Goal: Information Seeking & Learning: Learn about a topic

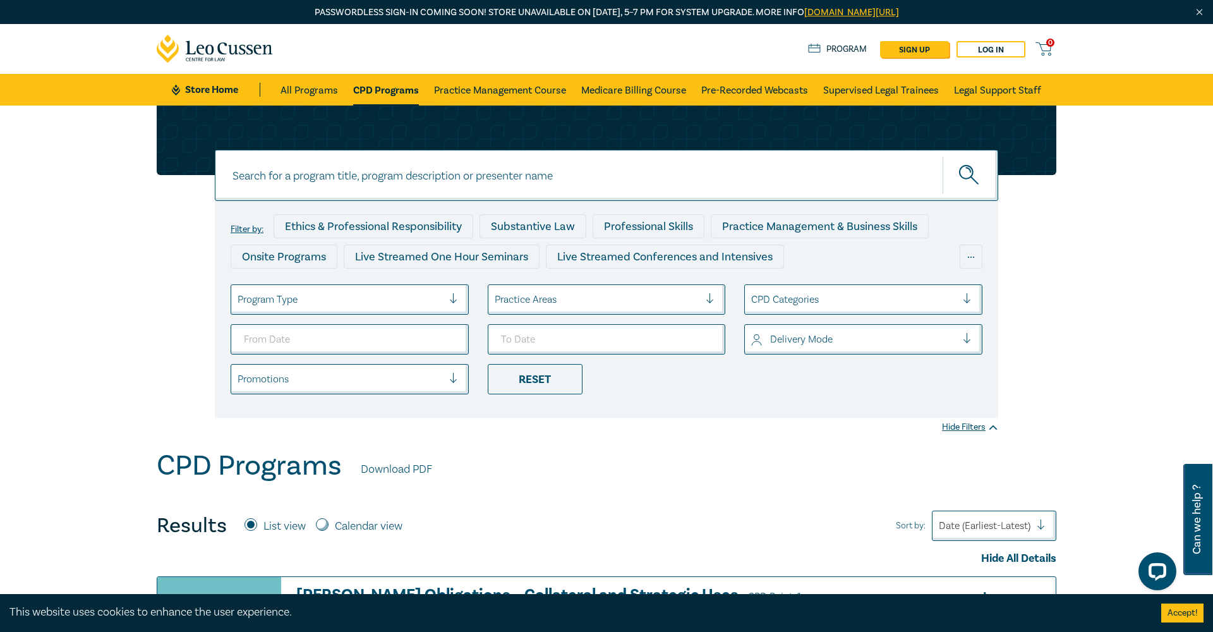
click at [658, 298] on div at bounding box center [597, 299] width 205 height 16
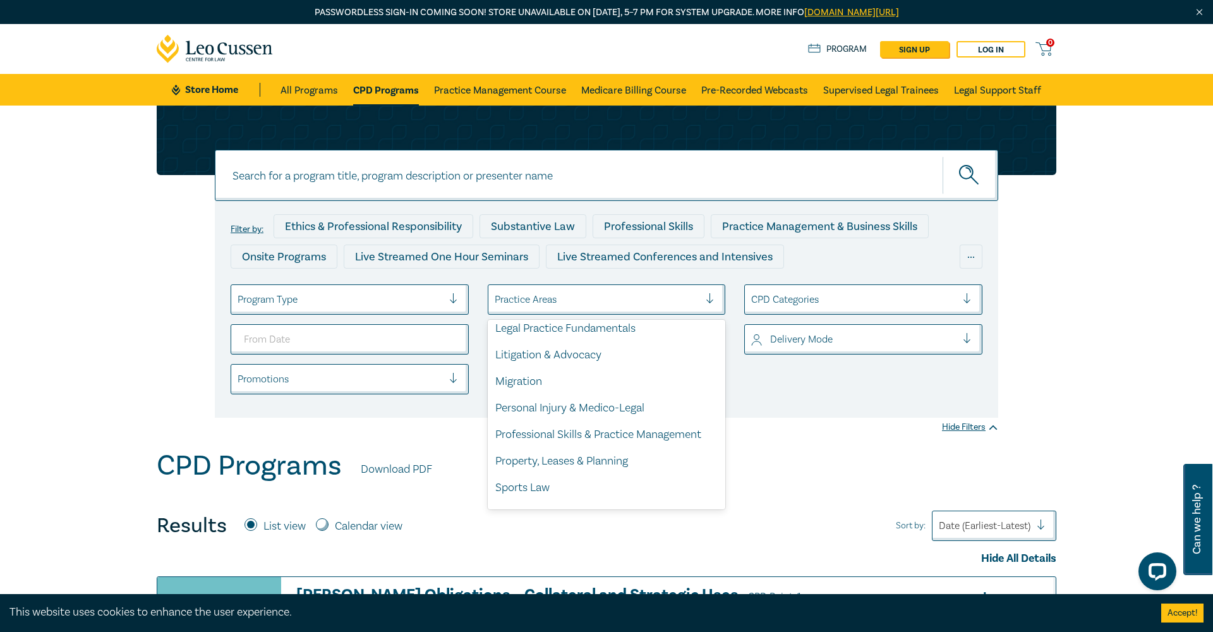
scroll to position [360, 0]
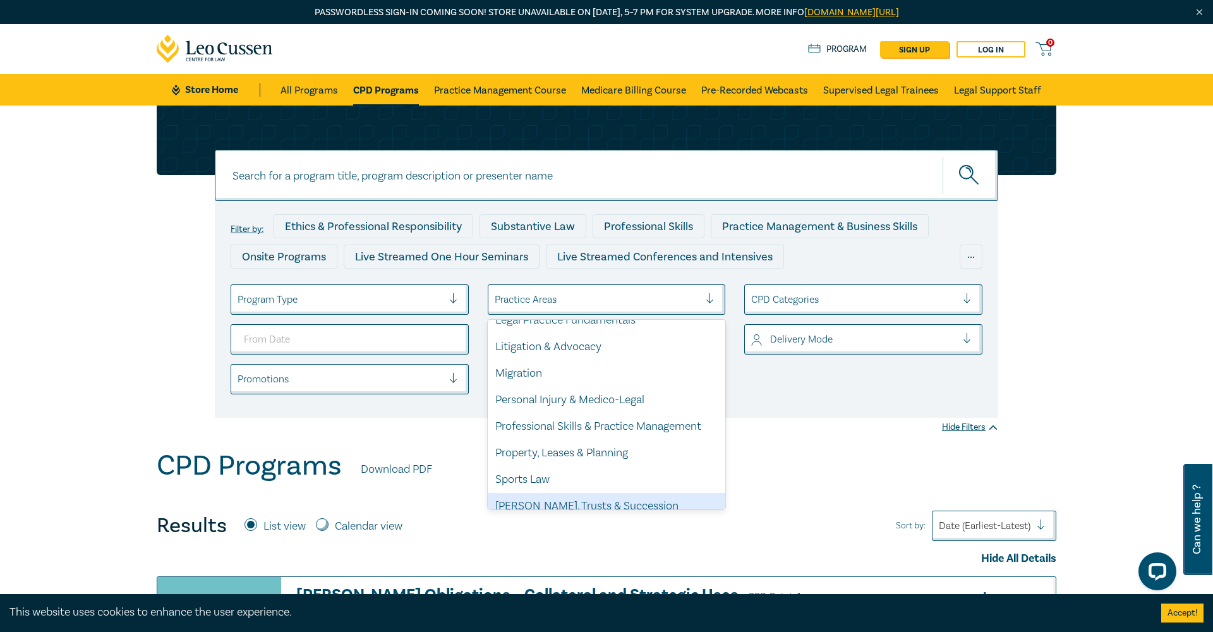
click at [592, 494] on div "[PERSON_NAME], Trusts & Succession Planning" at bounding box center [607, 514] width 238 height 43
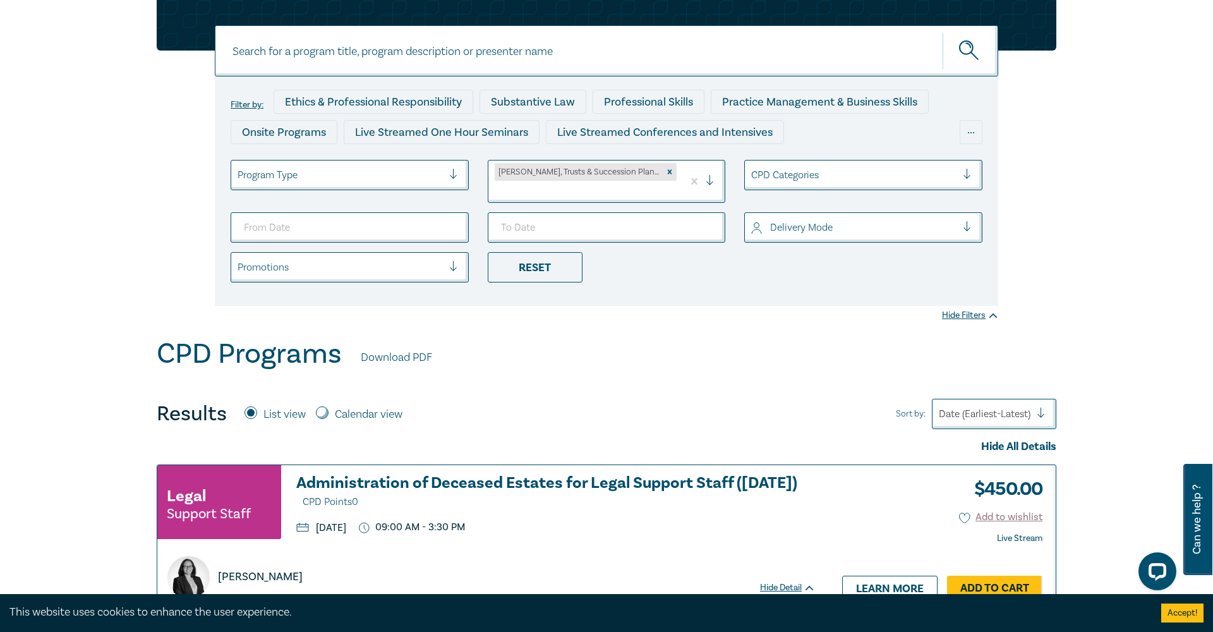
scroll to position [128, 0]
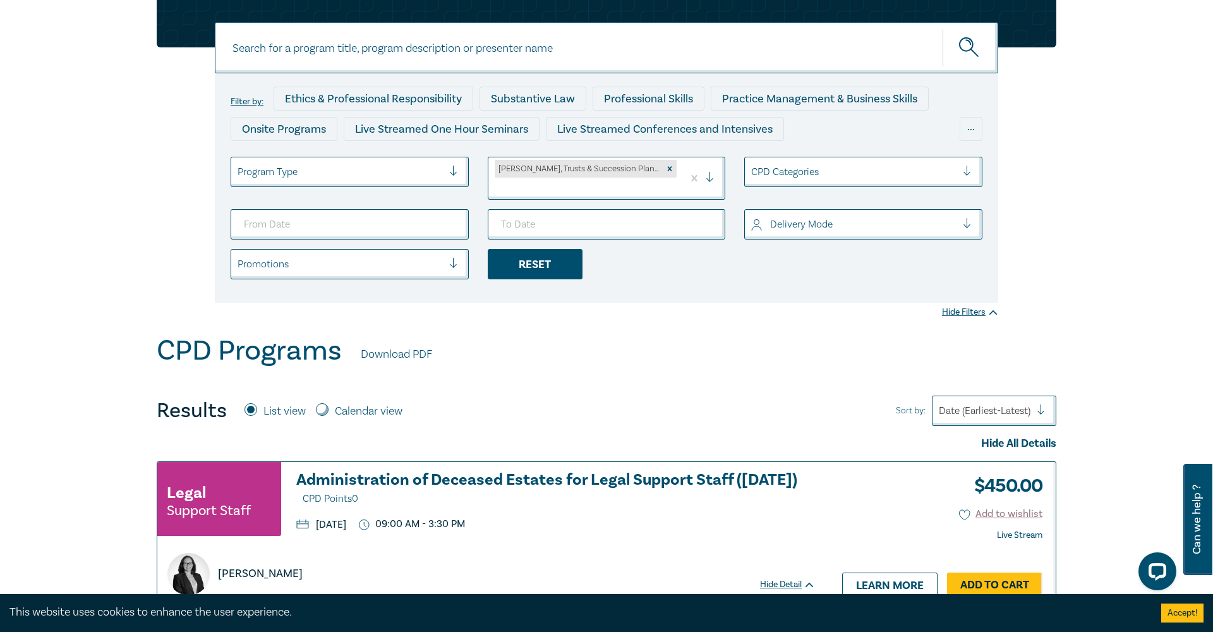
click at [549, 257] on div "Reset" at bounding box center [535, 264] width 95 height 30
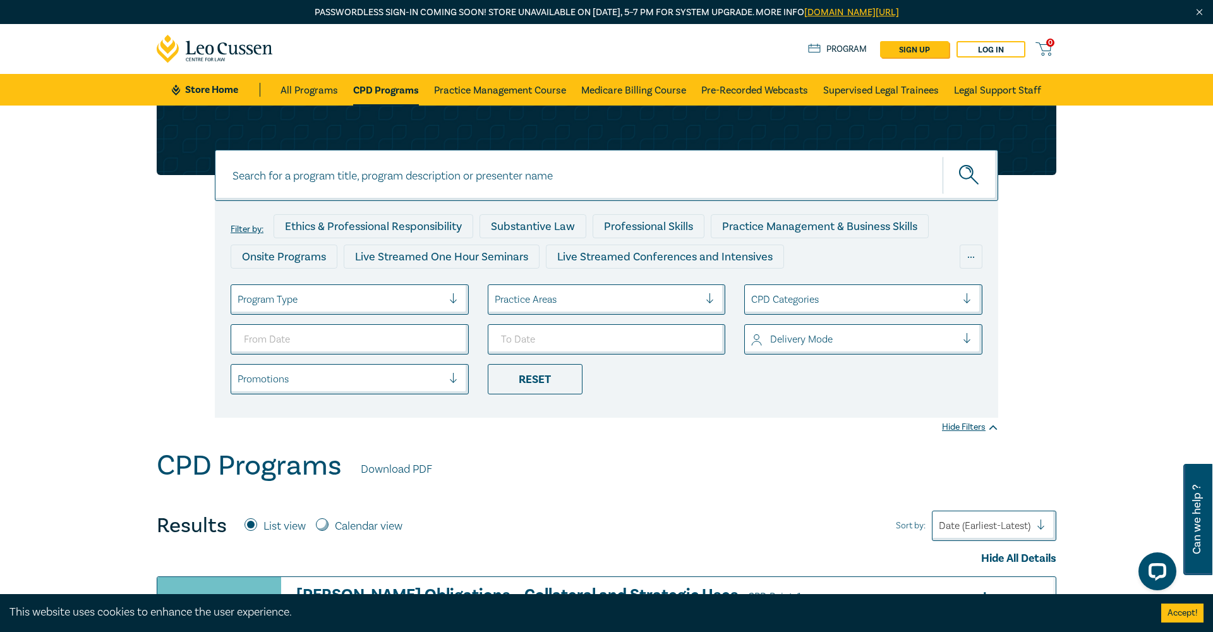
click at [557, 300] on div "Practice Areas" at bounding box center [597, 300] width 205 height 14
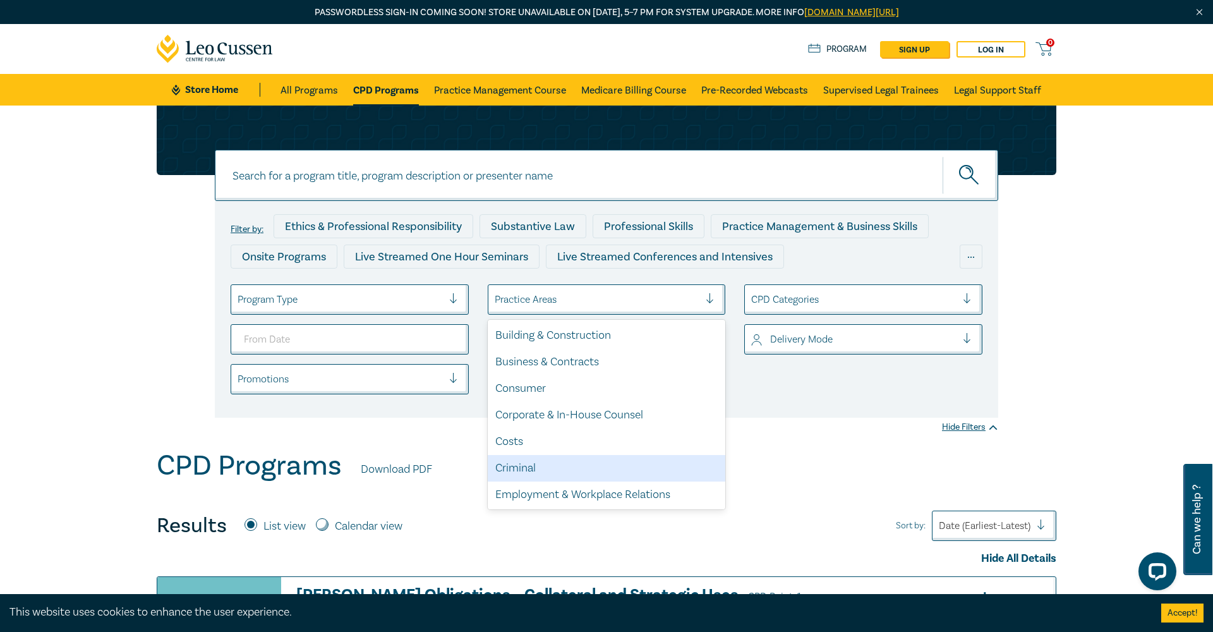
scroll to position [360, 0]
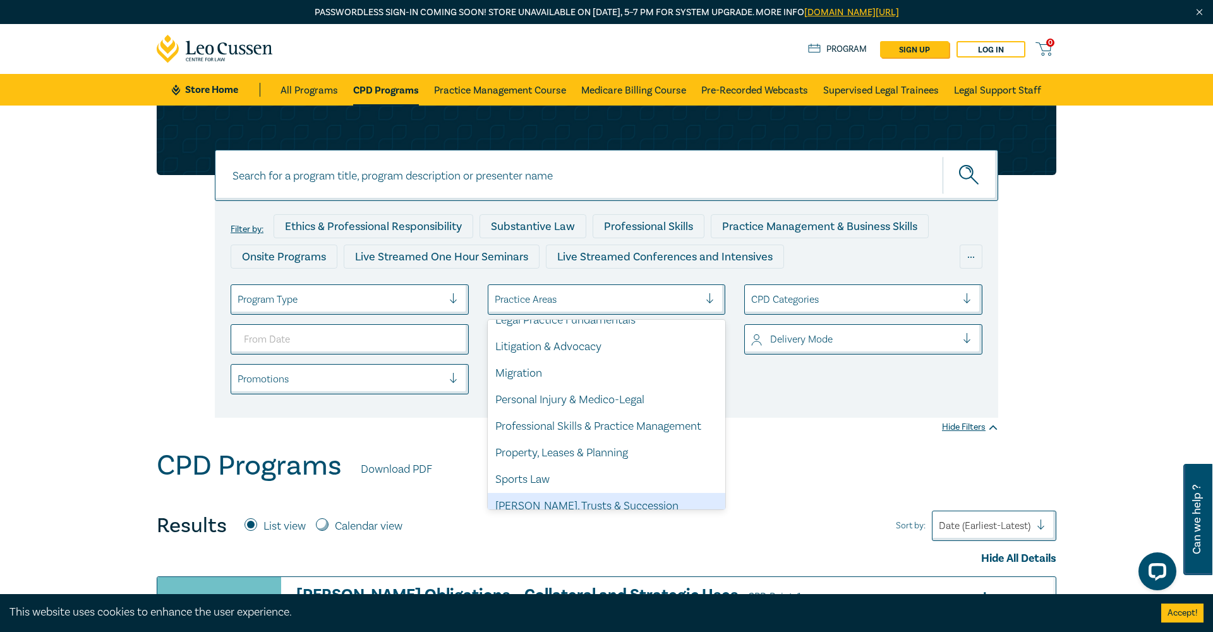
click at [543, 500] on div "[PERSON_NAME], Trusts & Succession Planning" at bounding box center [607, 514] width 238 height 43
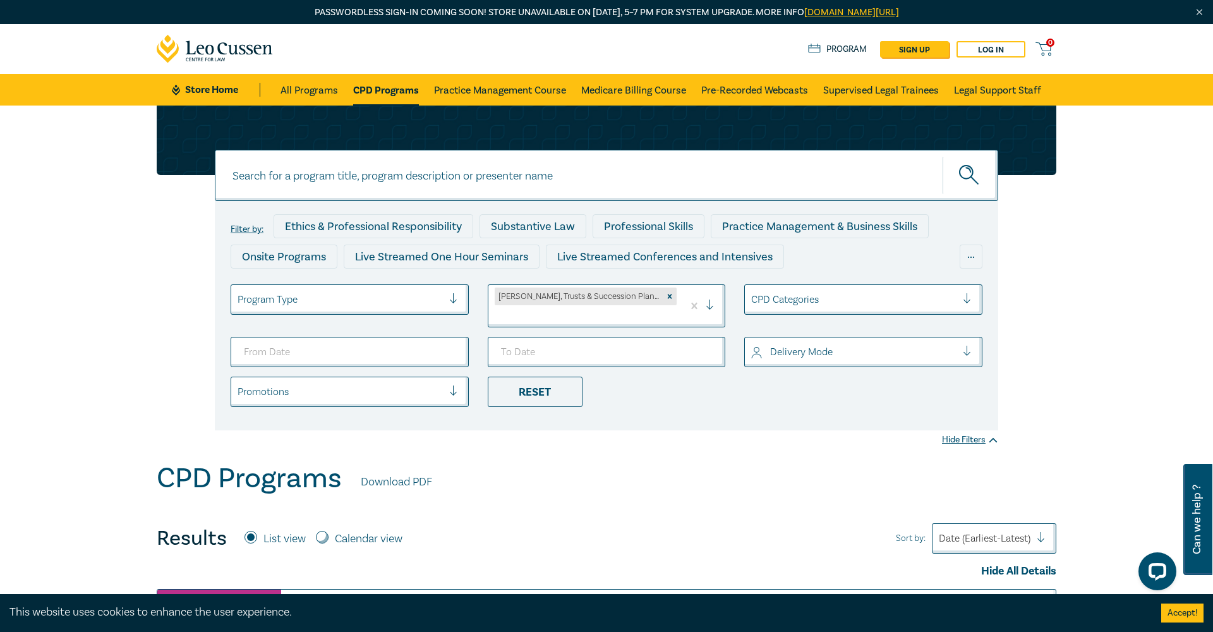
click at [970, 180] on icon "submit" at bounding box center [970, 176] width 22 height 22
click at [555, 180] on input at bounding box center [607, 175] width 784 height 51
click at [971, 175] on button "submit" at bounding box center [971, 175] width 56 height 39
click at [969, 178] on icon "submit" at bounding box center [970, 176] width 22 height 22
click at [327, 181] on input "testator" at bounding box center [607, 175] width 784 height 51
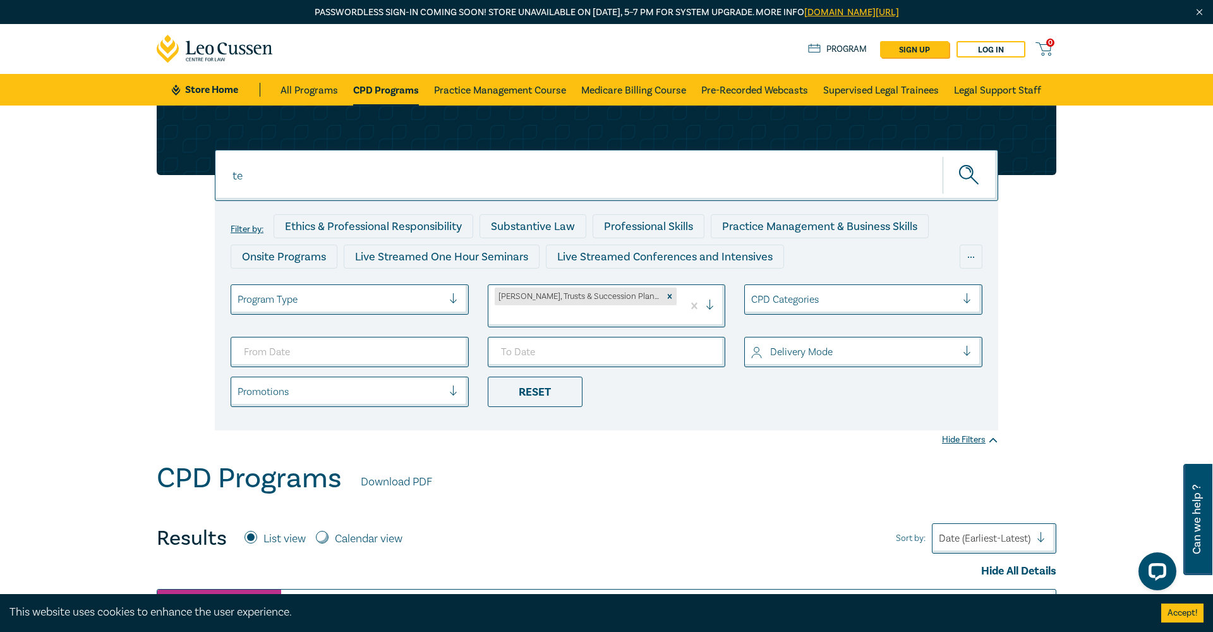
type input "t"
click at [976, 172] on icon "submit" at bounding box center [970, 176] width 22 height 22
click at [767, 94] on link "Pre-Recorded Webcasts" at bounding box center [754, 90] width 107 height 32
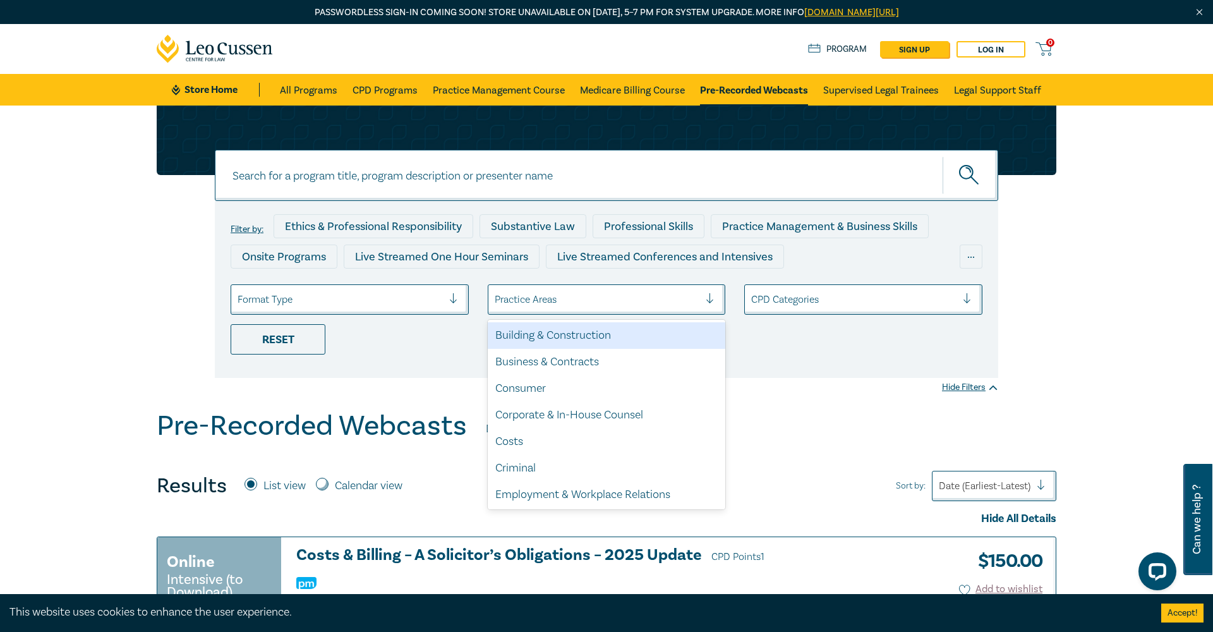
click at [668, 298] on div at bounding box center [597, 299] width 205 height 16
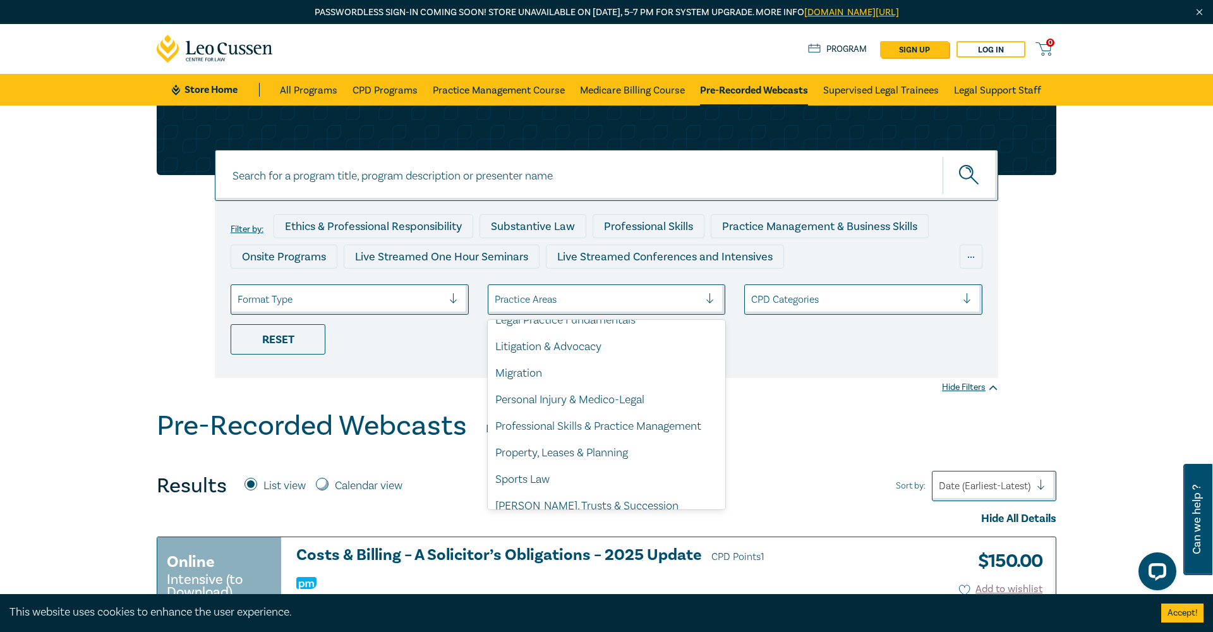
scroll to position [360, 0]
click at [577, 499] on div "[PERSON_NAME], Trusts & Succession Planning" at bounding box center [607, 514] width 238 height 43
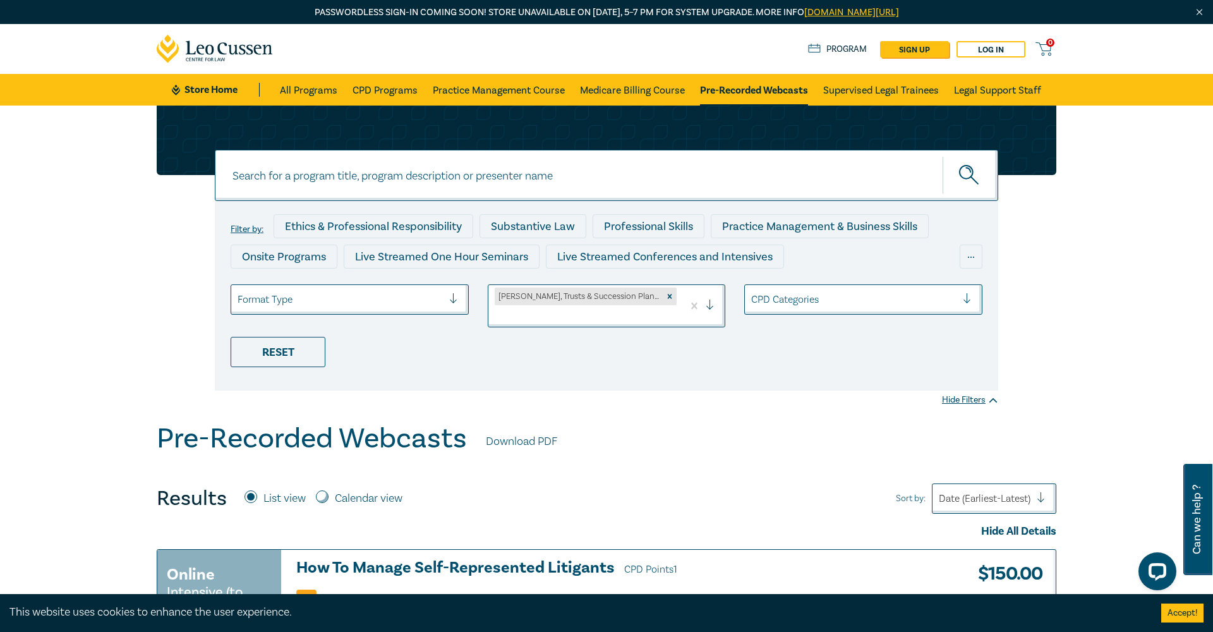
click at [983, 176] on button "submit" at bounding box center [971, 175] width 56 height 39
click at [973, 177] on icon "submit" at bounding box center [970, 176] width 22 height 22
click at [967, 168] on icon "submit" at bounding box center [968, 170] width 4 height 4
click at [309, 337] on div "Reset" at bounding box center [278, 352] width 95 height 30
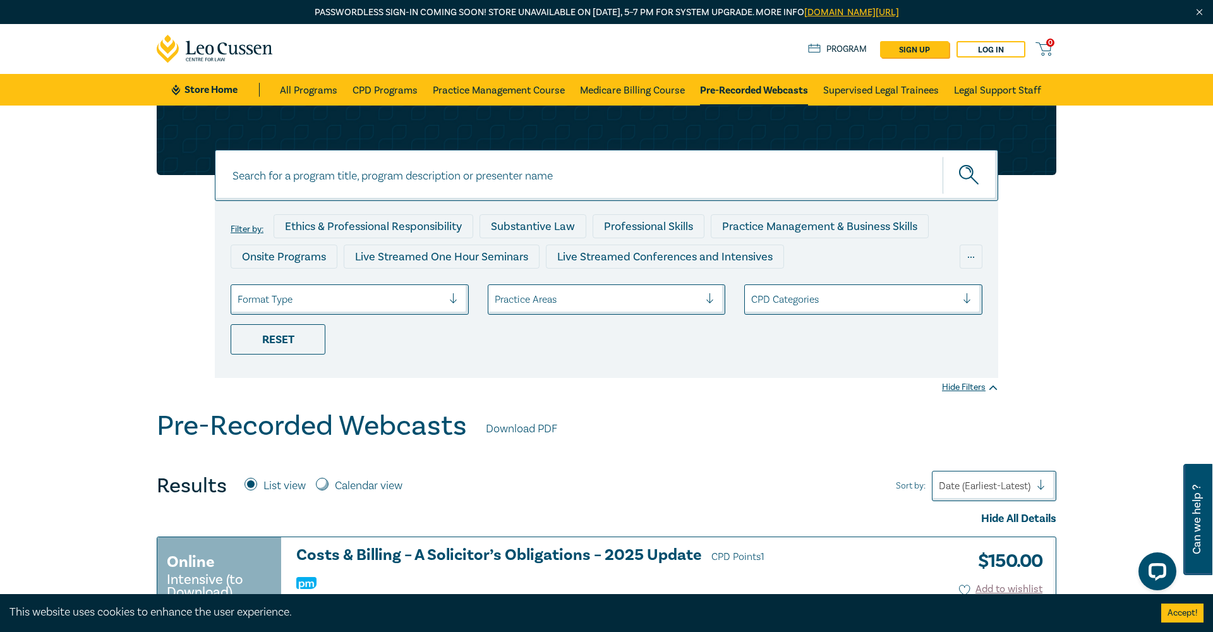
click at [554, 304] on div "Practice Areas" at bounding box center [597, 300] width 205 height 14
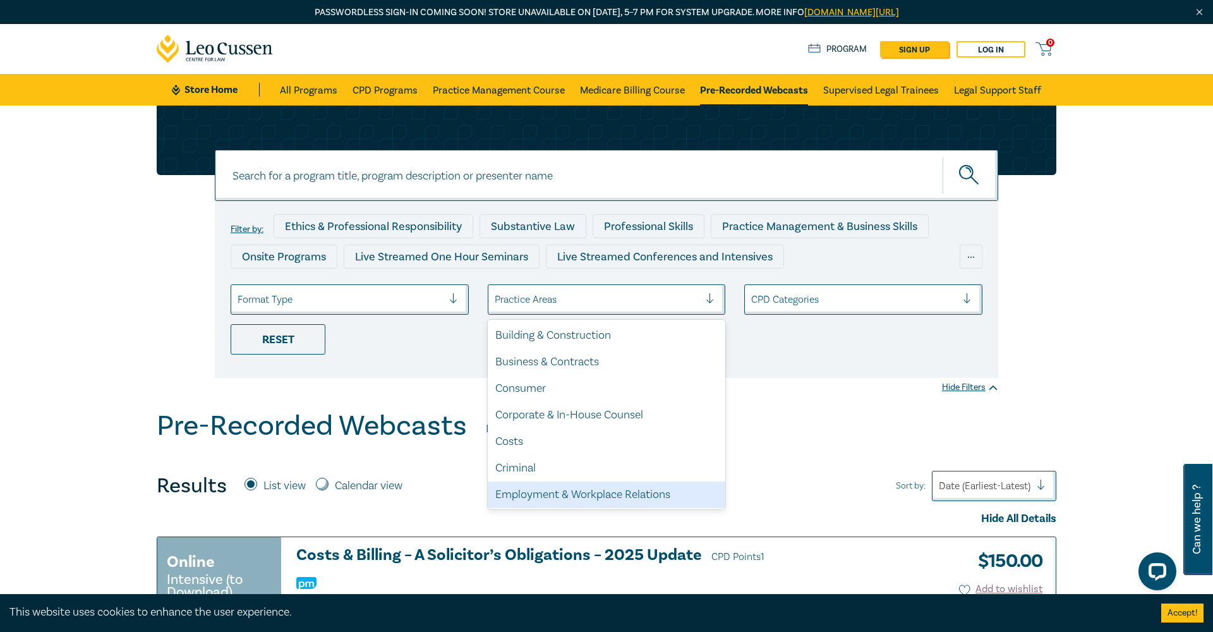
scroll to position [360, 0]
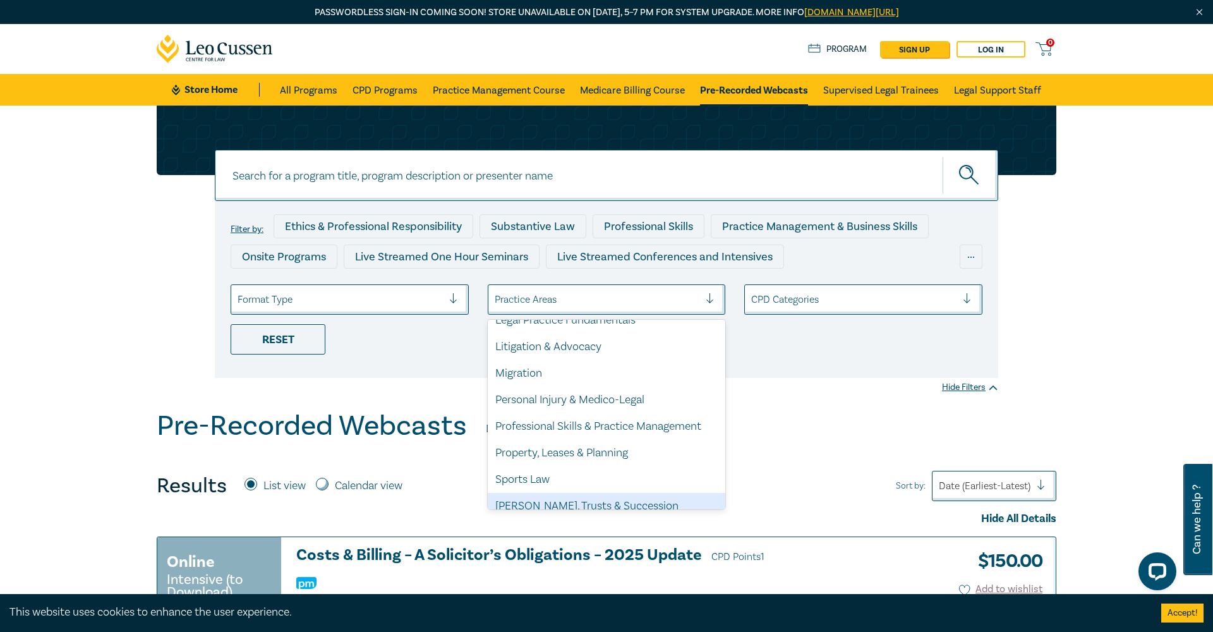
click at [584, 493] on div "[PERSON_NAME], Trusts & Succession Planning" at bounding box center [607, 514] width 238 height 43
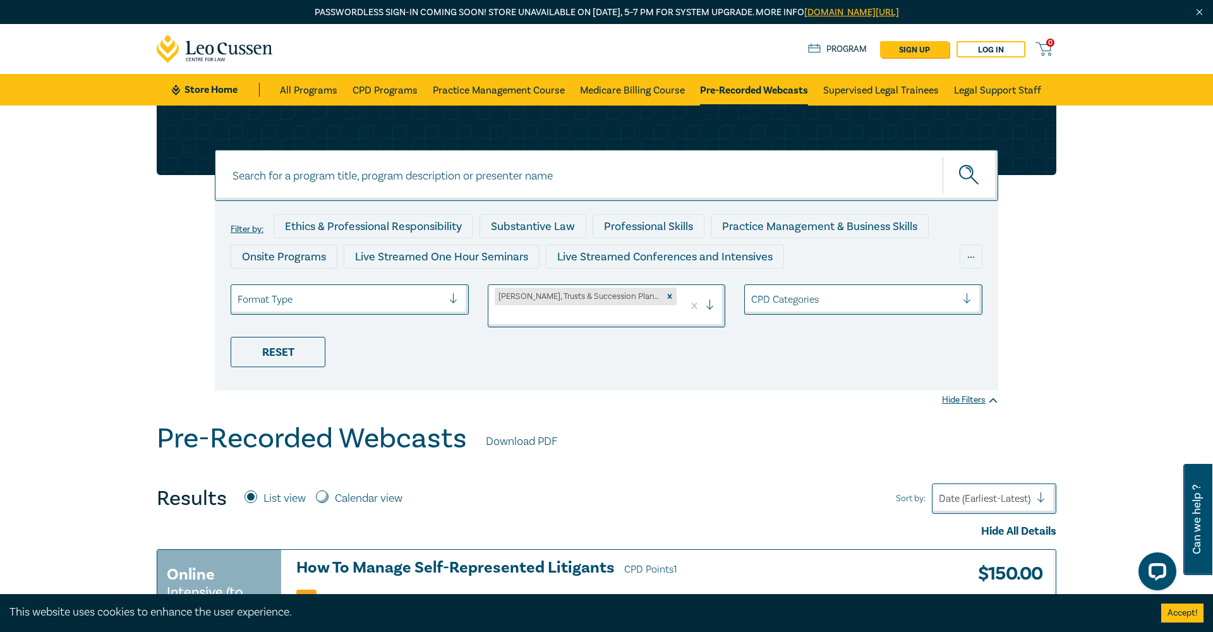
click at [971, 173] on icon "submit" at bounding box center [970, 176] width 22 height 22
click at [668, 181] on input at bounding box center [607, 175] width 784 height 51
click at [549, 224] on div "Substantive Law" at bounding box center [533, 226] width 107 height 24
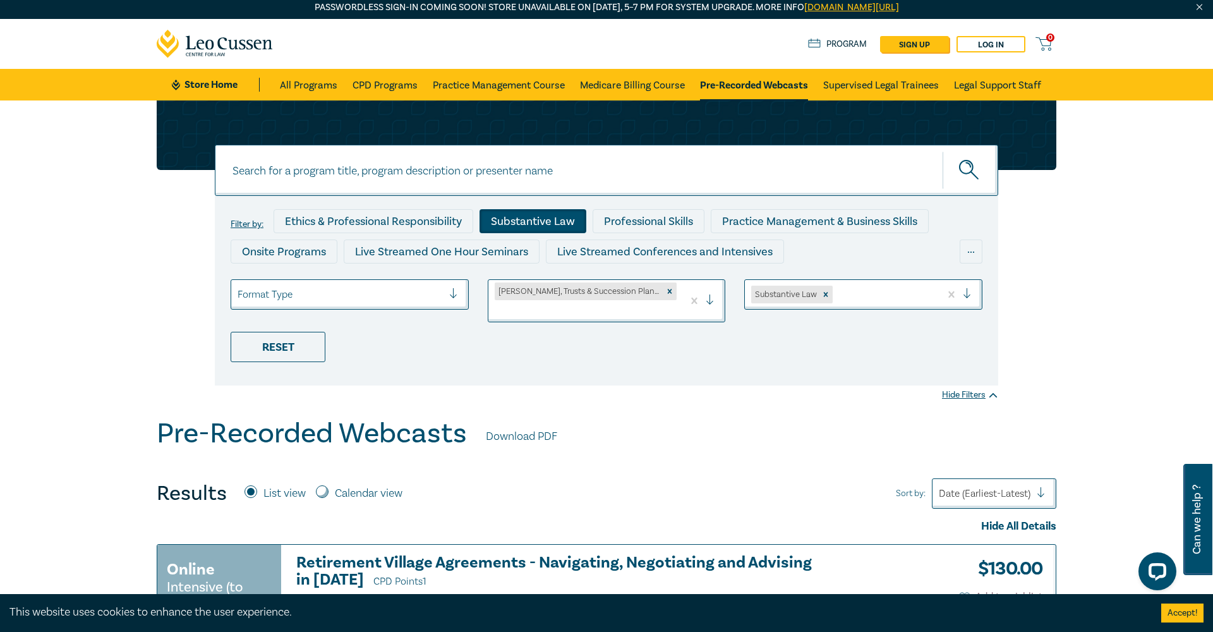
scroll to position [6, 0]
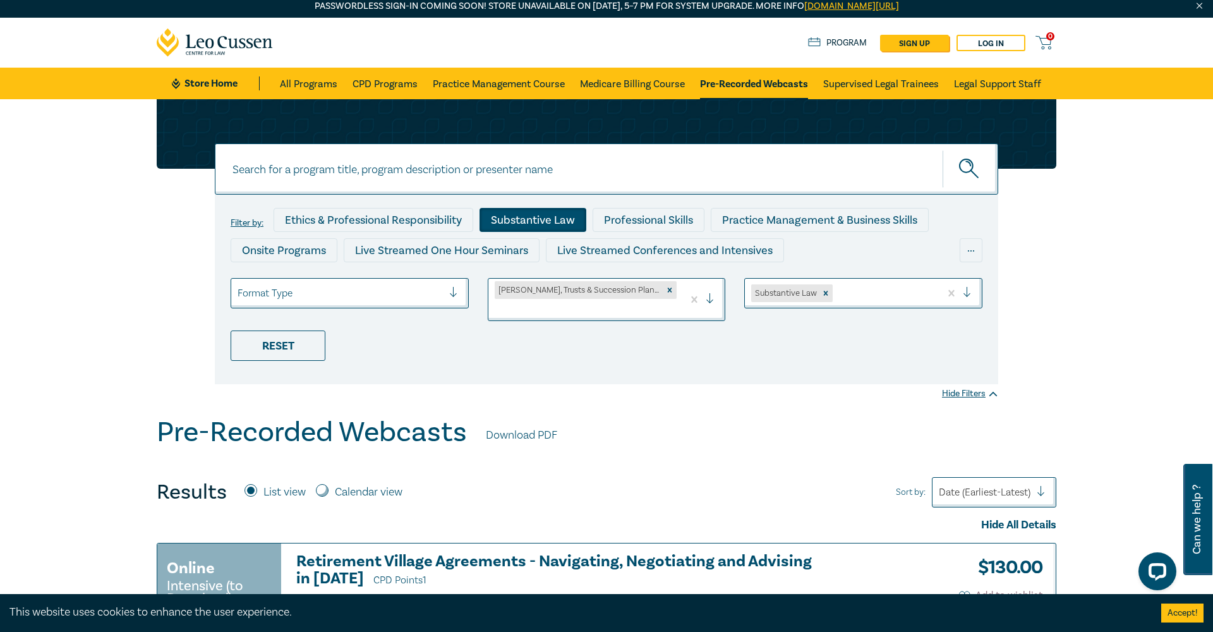
click at [708, 293] on div at bounding box center [715, 299] width 19 height 13
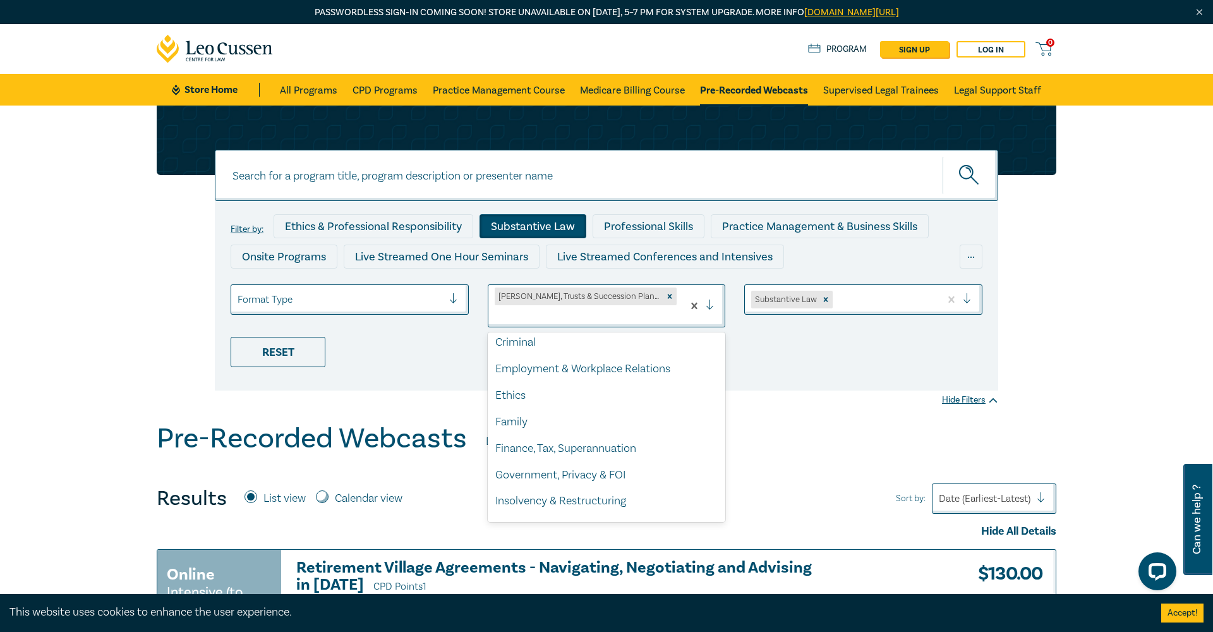
scroll to position [0, 0]
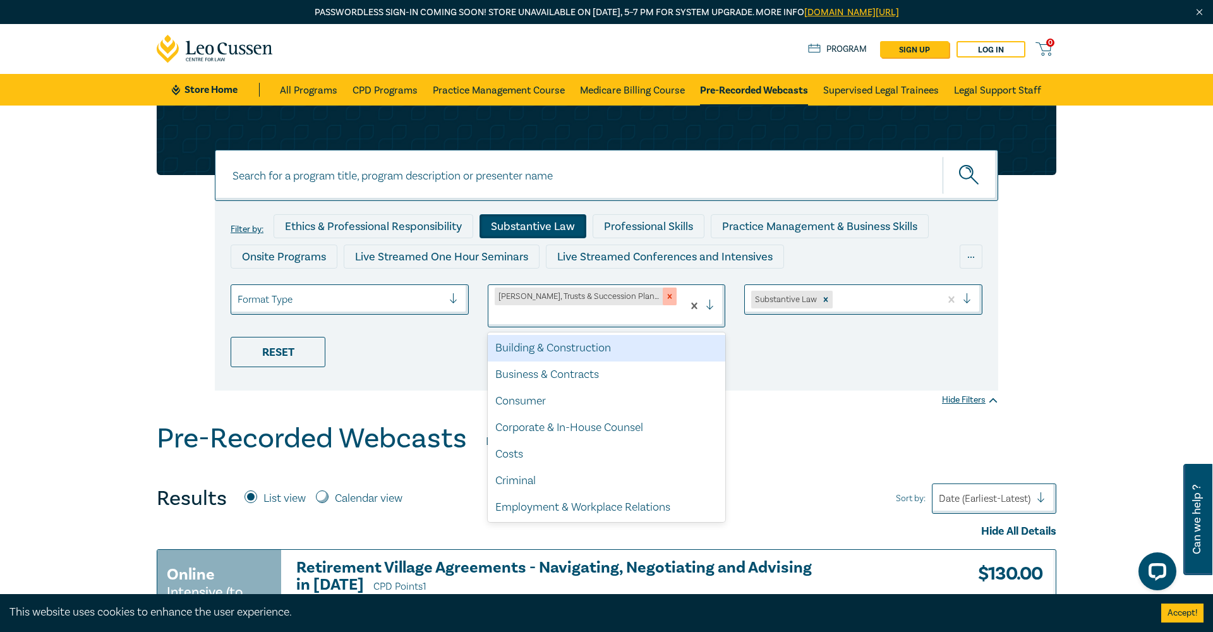
click at [665, 298] on icon "Remove Wills, Trusts & Succession Planning" at bounding box center [669, 296] width 9 height 9
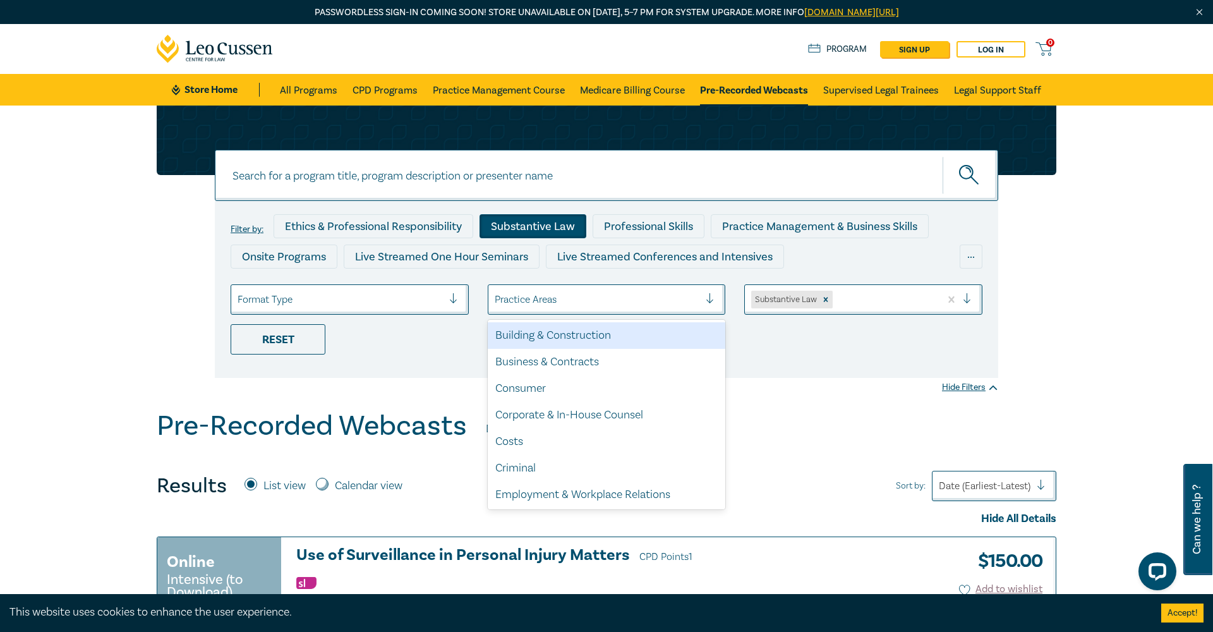
click at [710, 293] on div at bounding box center [715, 299] width 19 height 13
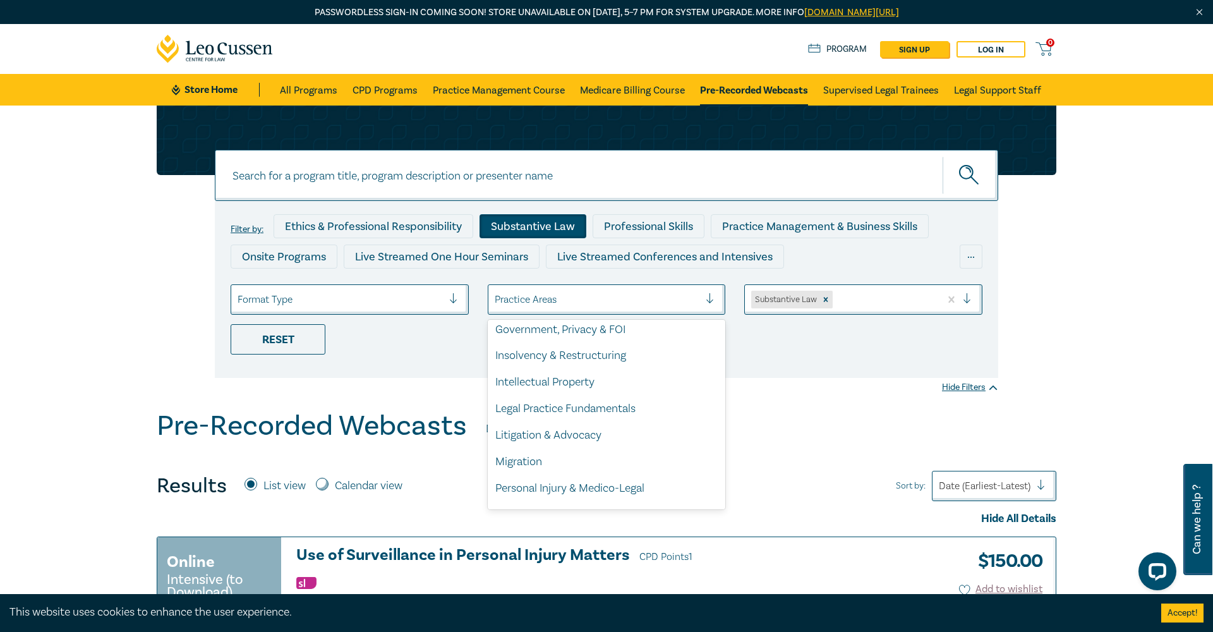
scroll to position [360, 0]
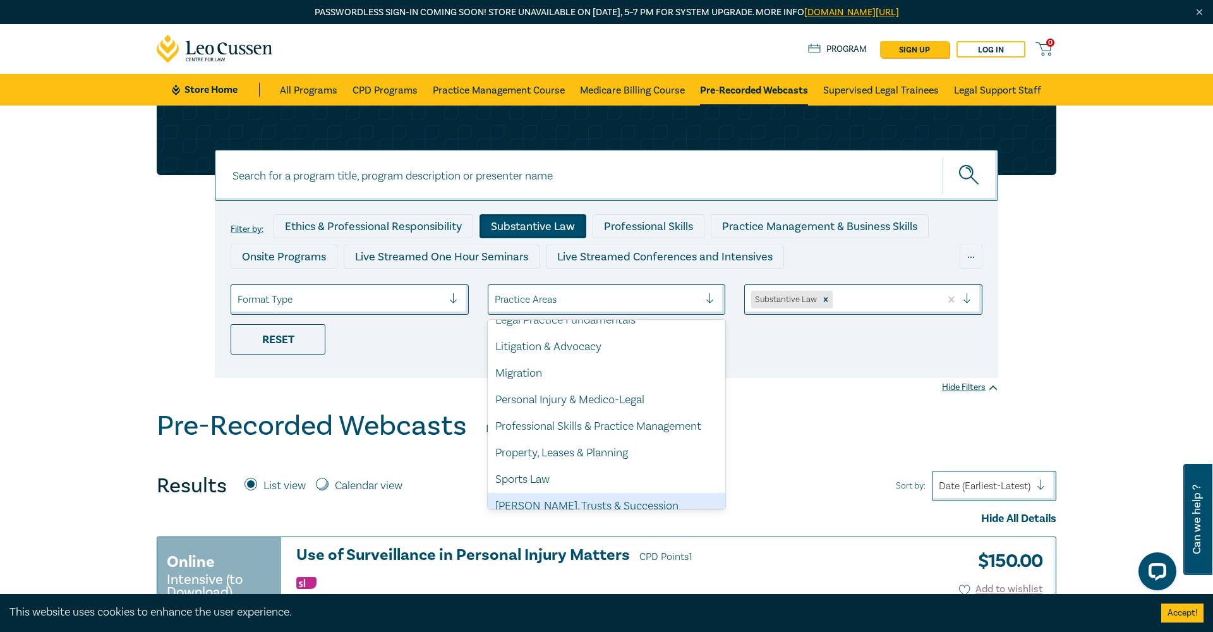
click at [618, 494] on div "[PERSON_NAME], Trusts & Succession Planning" at bounding box center [607, 514] width 238 height 43
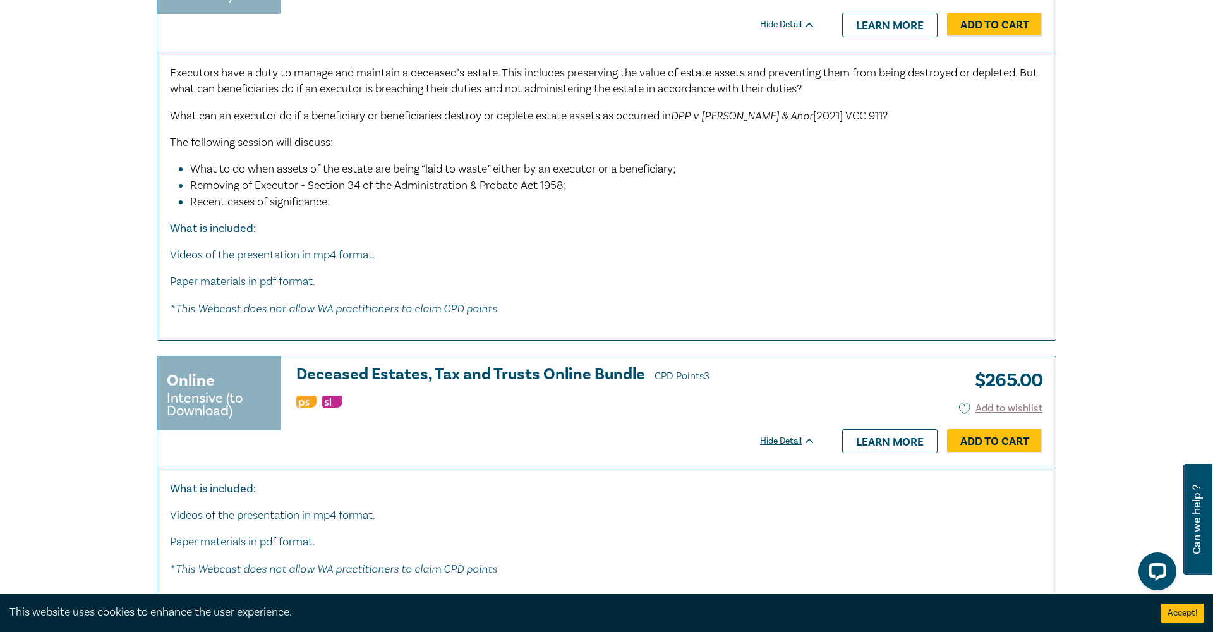
scroll to position [4629, 0]
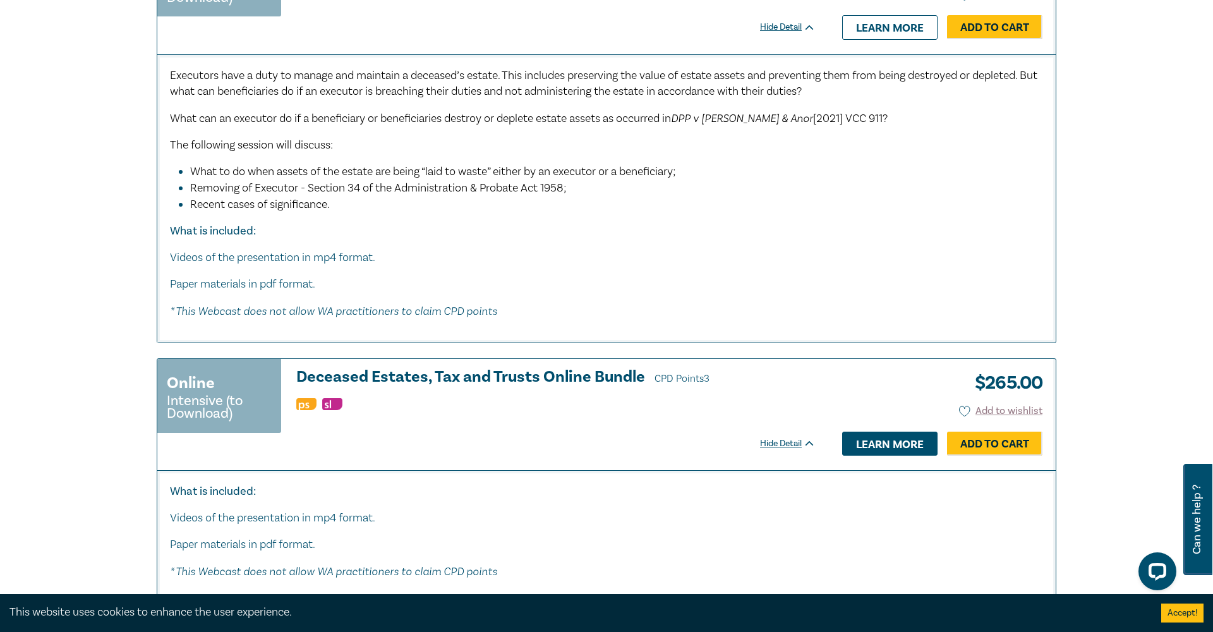
click at [882, 432] on link "Learn more" at bounding box center [889, 444] width 95 height 24
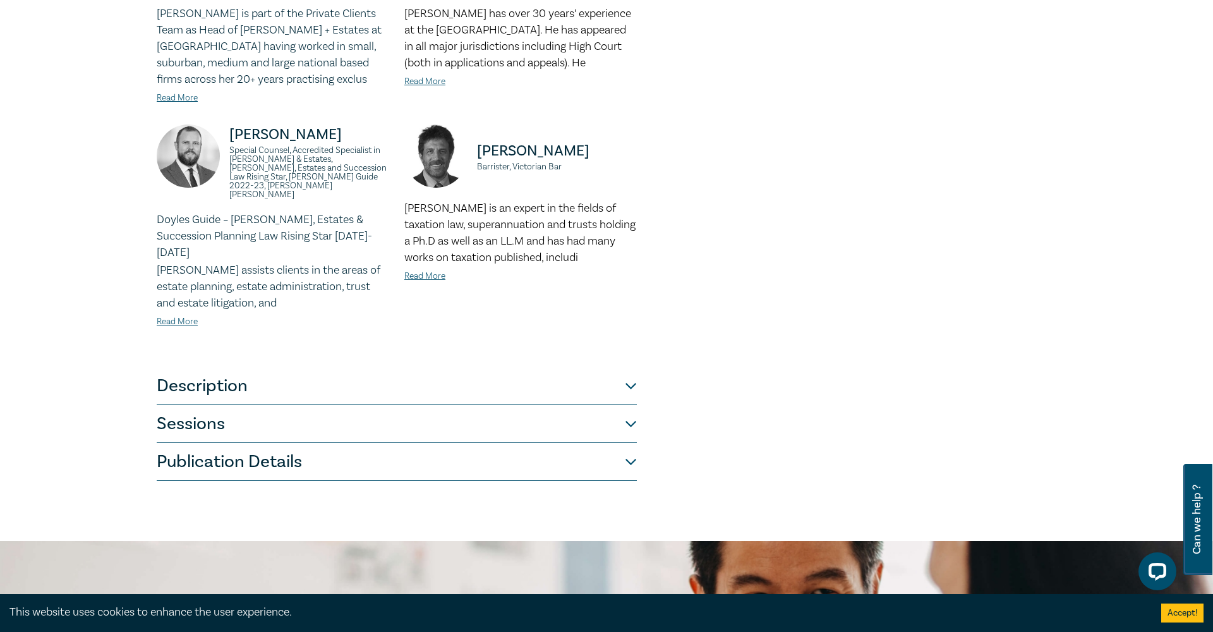
scroll to position [157, 0]
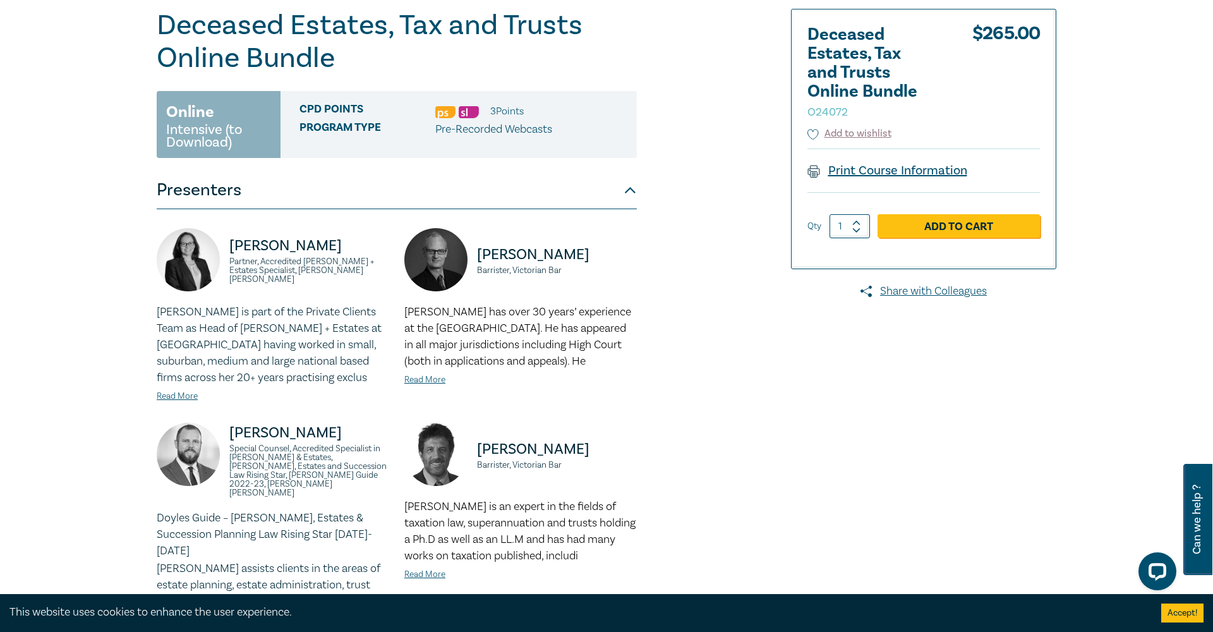
click at [875, 173] on link "Print Course Information" at bounding box center [888, 170] width 160 height 16
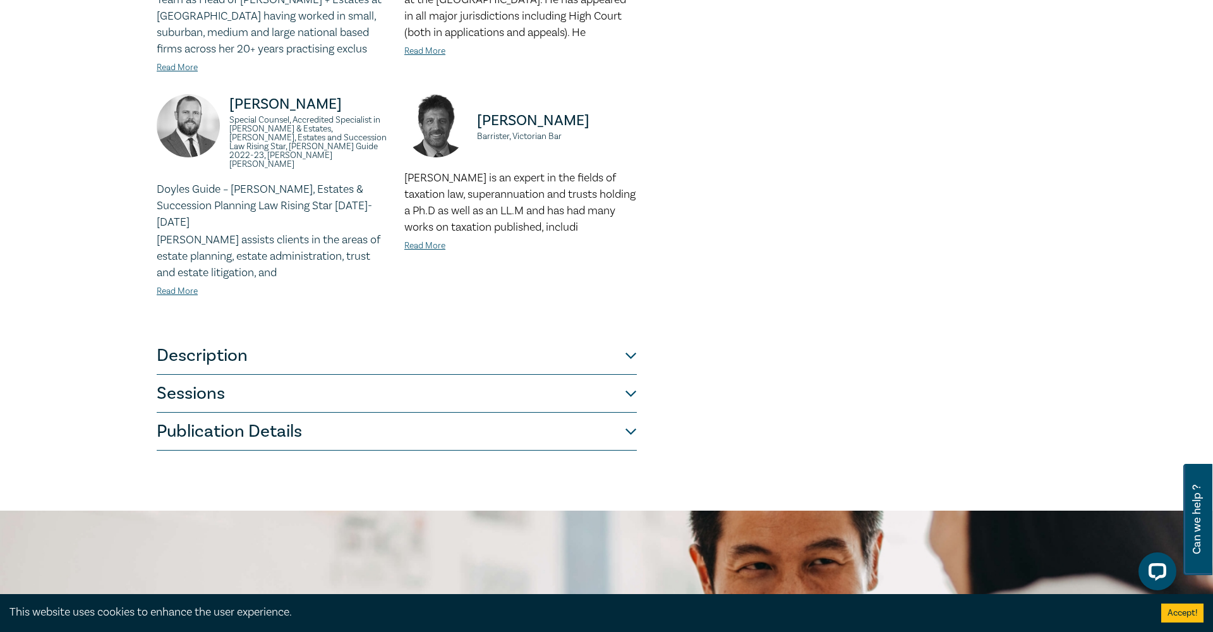
scroll to position [499, 0]
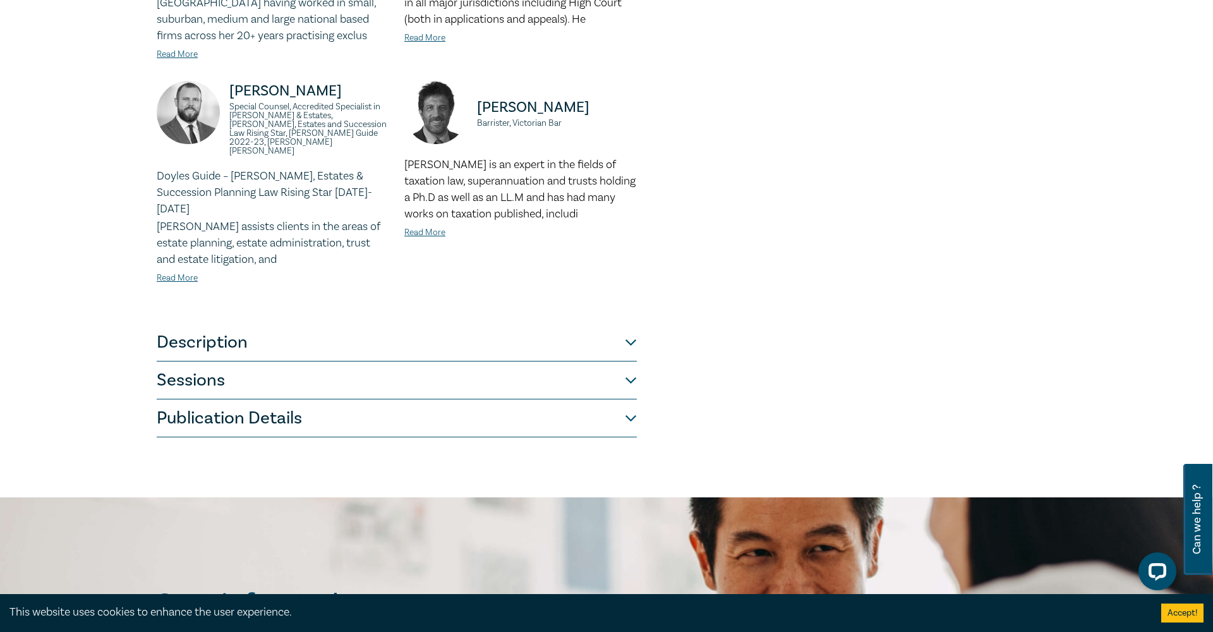
click at [636, 324] on button "Description" at bounding box center [397, 343] width 480 height 38
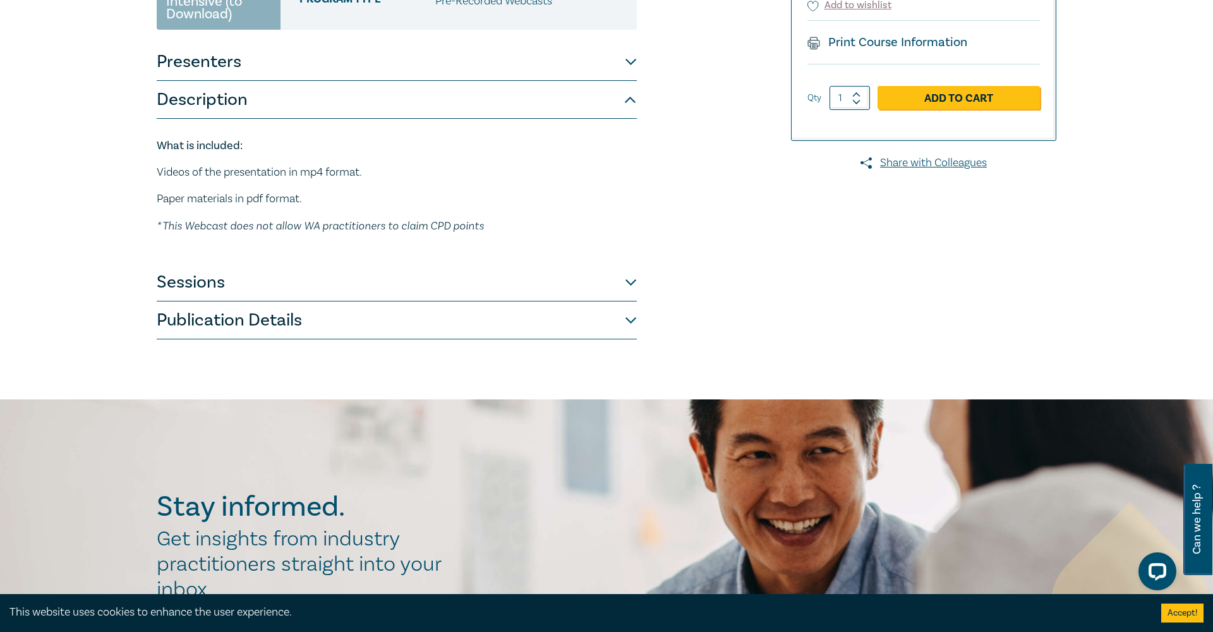
scroll to position [279, 0]
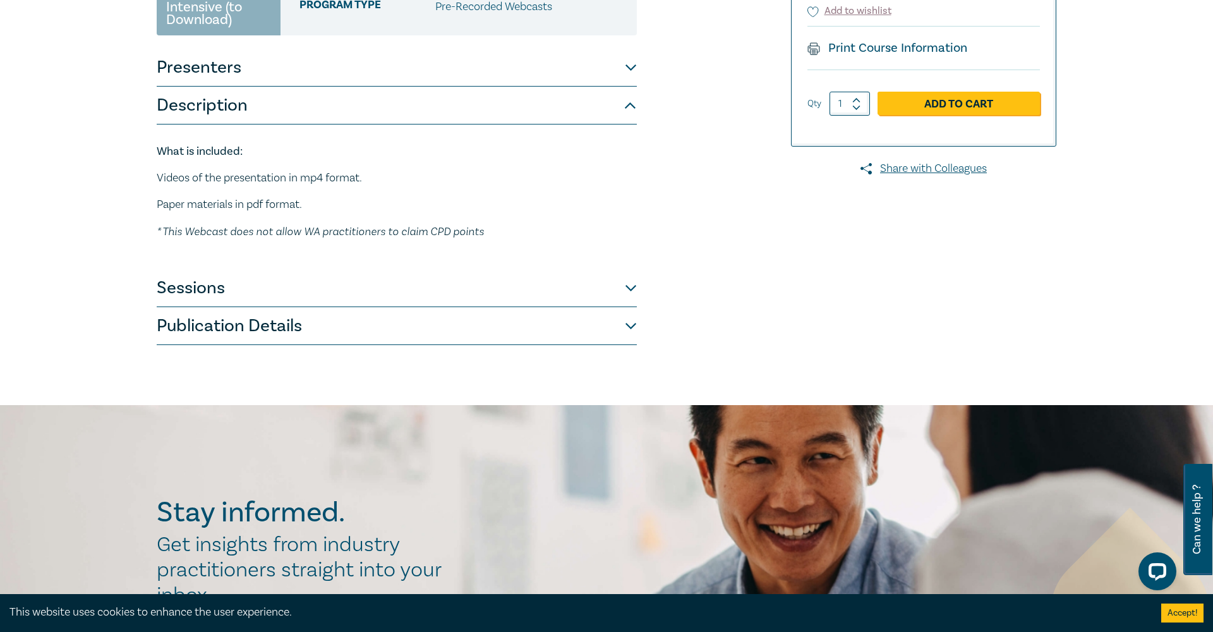
click at [630, 289] on button "Sessions" at bounding box center [397, 288] width 480 height 38
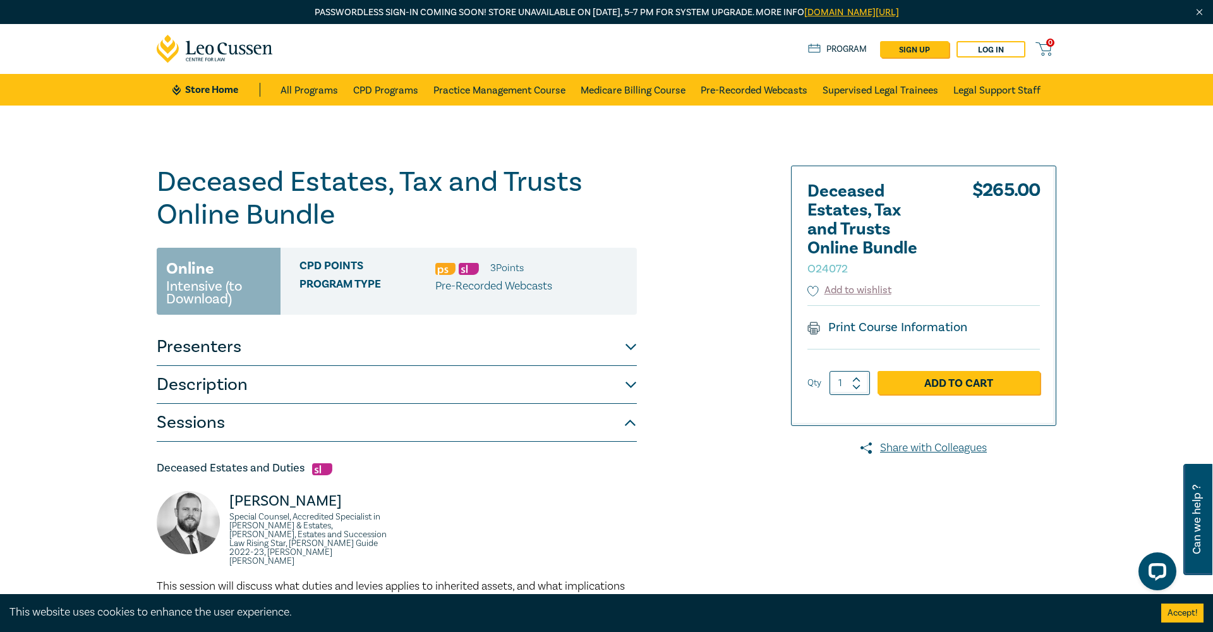
scroll to position [0, 0]
